Goal: Communication & Community: Answer question/provide support

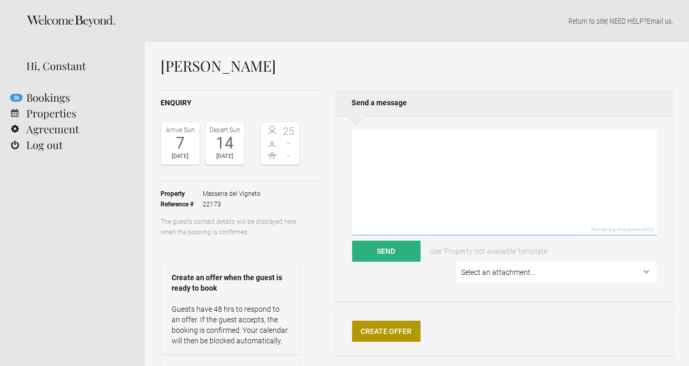
click at [387, 162] on textarea at bounding box center [504, 182] width 305 height 106
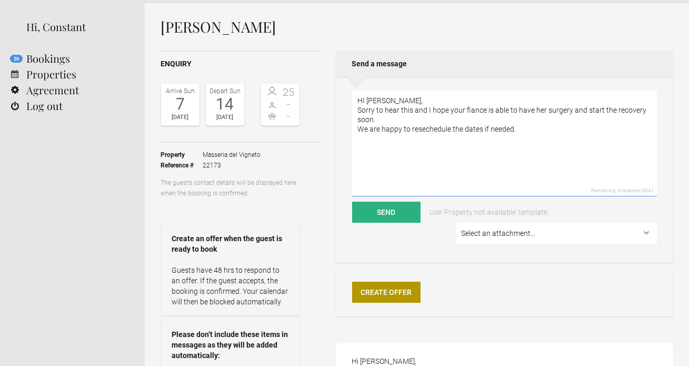
scroll to position [39, 0]
click at [431, 130] on textarea "HI [PERSON_NAME], Sorry to hear this and I hope your fiance is able to have her…" at bounding box center [504, 143] width 305 height 106
click at [519, 130] on textarea "HI [PERSON_NAME], Sorry to hear this and I hope your fiance is able to have her…" at bounding box center [504, 143] width 305 height 106
click at [473, 113] on textarea "HI [PERSON_NAME], Sorry to hear this and I hope your fiance is able to have her…" at bounding box center [504, 143] width 305 height 106
click at [419, 130] on textarea "HI [PERSON_NAME], Sorry to hear this and I hope your fiance is able to have her…" at bounding box center [504, 143] width 305 height 106
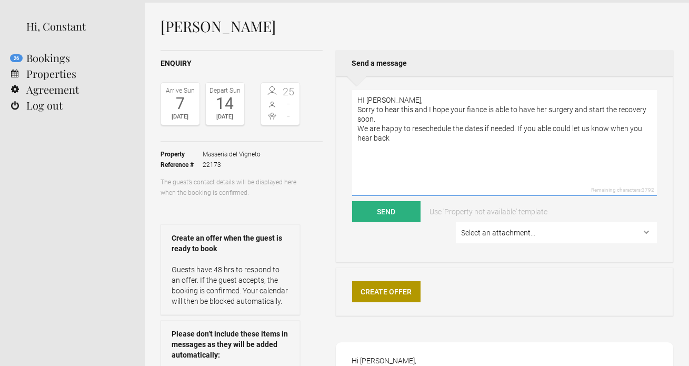
drag, startPoint x: 450, startPoint y: 129, endPoint x: 421, endPoint y: 129, distance: 28.4
click at [421, 129] on textarea "HI [PERSON_NAME], Sorry to hear this and I hope your fiance is able to have her…" at bounding box center [504, 143] width 305 height 106
click at [476, 110] on textarea "HI [PERSON_NAME], Sorry to hear this and I hope your fiance is able to have her…" at bounding box center [504, 143] width 305 height 106
click at [509, 151] on textarea "HI [PERSON_NAME], Sorry to hear this and I hope your fiance is able to have her…" at bounding box center [504, 143] width 305 height 106
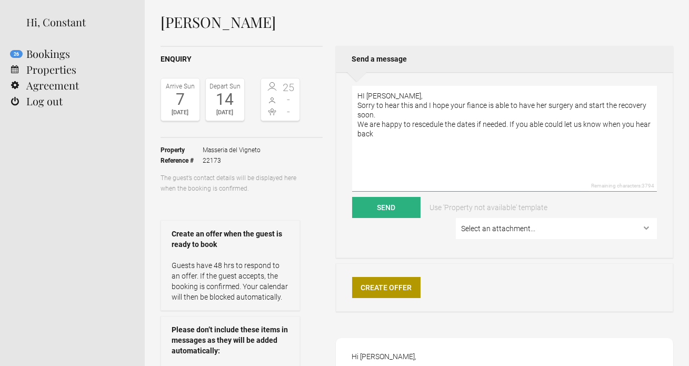
click at [571, 103] on textarea "HI [PERSON_NAME], Sorry to hear this and I hope your fiance is able to have her…" at bounding box center [504, 139] width 305 height 106
click at [524, 164] on textarea "HI [PERSON_NAME], Sorry to hear this and I hope your fiance is able to have her…" at bounding box center [504, 139] width 305 height 106
click at [613, 106] on textarea "HI [PERSON_NAME], Sorry to hear this and I hope your fiance is able to have her…" at bounding box center [504, 139] width 305 height 106
click at [510, 132] on textarea "HI [PERSON_NAME], Sorry to hear this and I hope your fiance is able to have her…" at bounding box center [504, 139] width 305 height 106
click at [425, 124] on textarea "HI [PERSON_NAME], Sorry to hear this and I hope your fiance is able to have her…" at bounding box center [504, 139] width 305 height 106
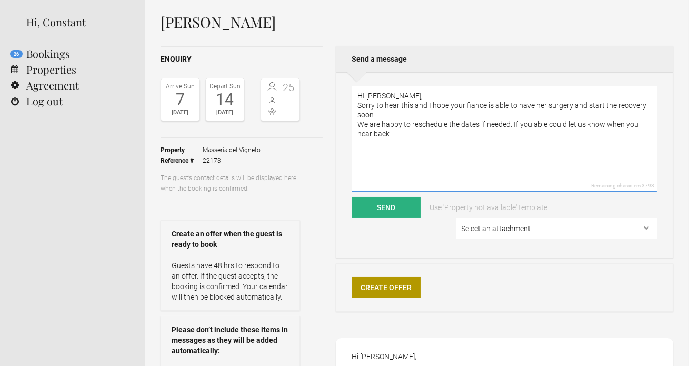
click at [475, 104] on textarea "HI [PERSON_NAME], Sorry to hear this and I hope your fiance is able to have her…" at bounding box center [504, 139] width 305 height 106
click at [468, 136] on textarea "HI [PERSON_NAME], Sorry to hear this and I hope your fiance is able to have her…" at bounding box center [504, 139] width 305 height 106
click at [524, 135] on textarea "HI [PERSON_NAME], Sorry to hear this and I hope your fiance is able to have her…" at bounding box center [504, 139] width 305 height 106
click at [511, 145] on textarea "HI [PERSON_NAME], Sorry to hear this and I hope your fiance is able to have her…" at bounding box center [504, 139] width 305 height 106
click at [536, 133] on textarea "HI [PERSON_NAME], Sorry to hear this and I hope your fiance is able to have her…" at bounding box center [504, 139] width 305 height 106
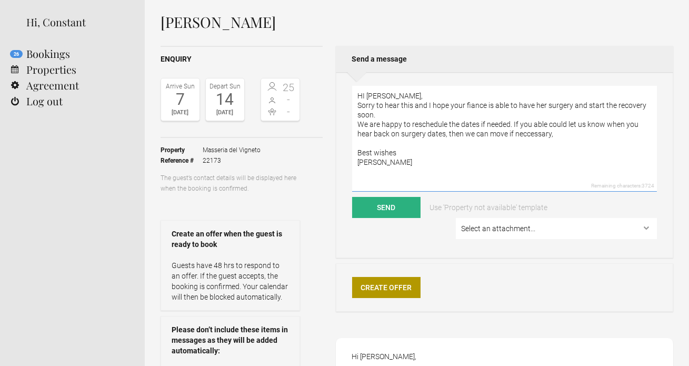
click at [505, 156] on textarea "HI [PERSON_NAME], Sorry to hear this and I hope your fiance is able to have her…" at bounding box center [504, 139] width 305 height 106
click at [525, 135] on textarea "HI [PERSON_NAME], Sorry to hear this and I hope your fiance is able to have her…" at bounding box center [504, 139] width 305 height 106
click at [513, 147] on textarea "HI [PERSON_NAME], Sorry to hear this and I hope your fiance is able to have her…" at bounding box center [504, 139] width 305 height 106
type textarea "HI [PERSON_NAME], Sorry to hear this and I hope your fiance is able to have her…"
click at [381, 205] on button "Send" at bounding box center [386, 207] width 68 height 21
